Goal: Task Accomplishment & Management: Manage account settings

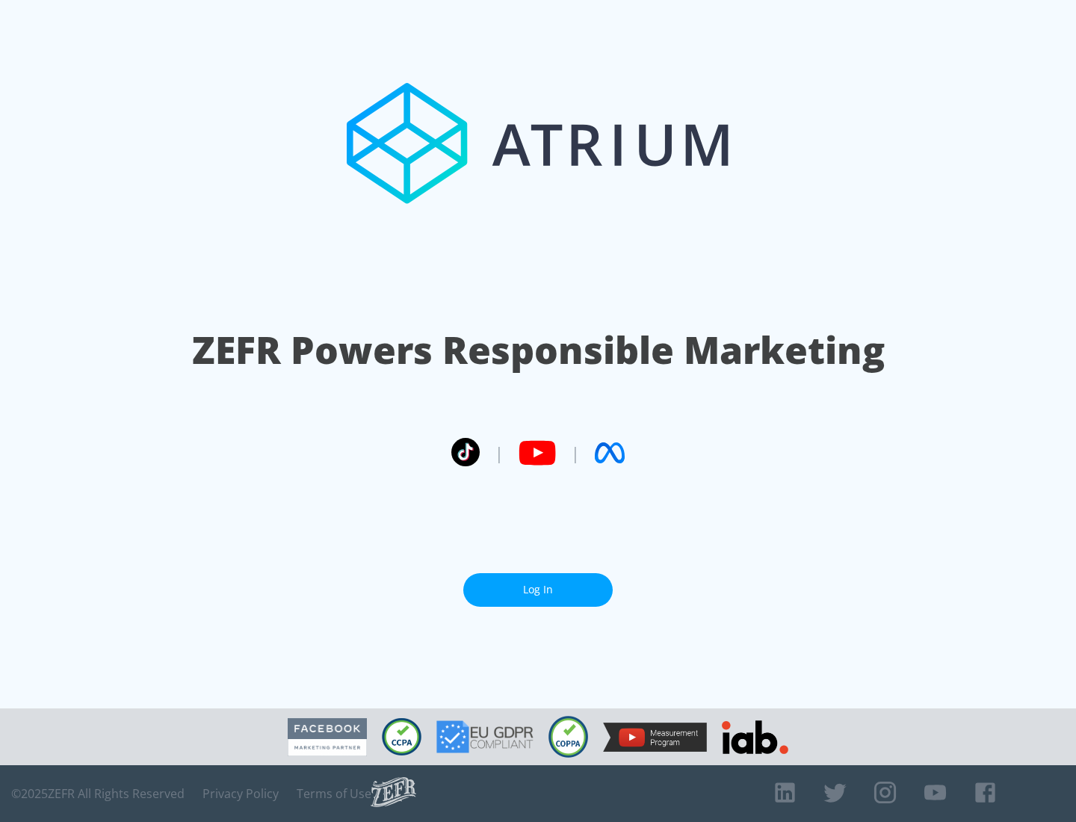
click at [538, 590] on link "Log In" at bounding box center [538, 590] width 150 height 34
